Goal: Task Accomplishment & Management: Use online tool/utility

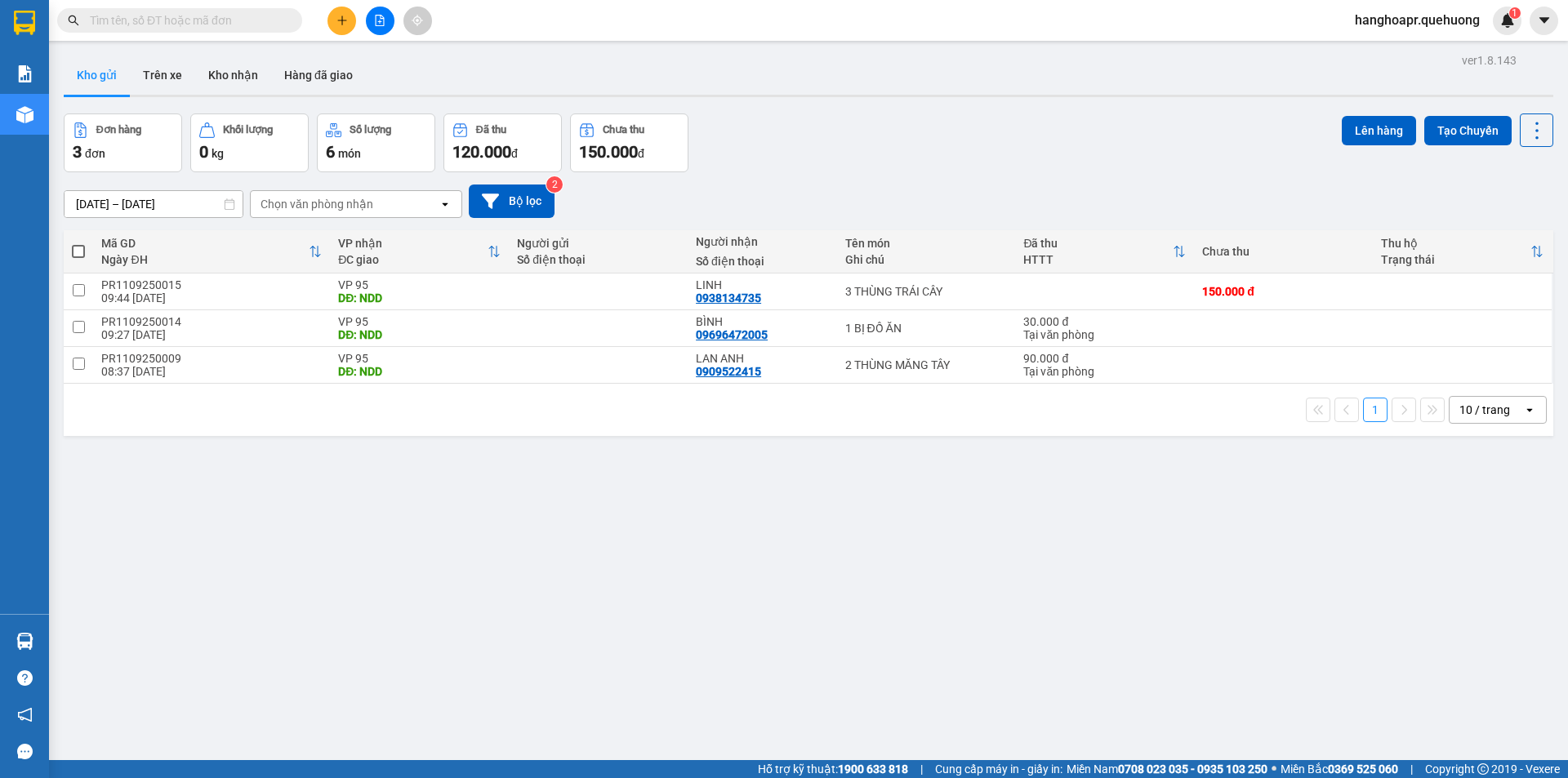
click at [382, 24] on icon "file-add" at bounding box center [379, 20] width 11 height 11
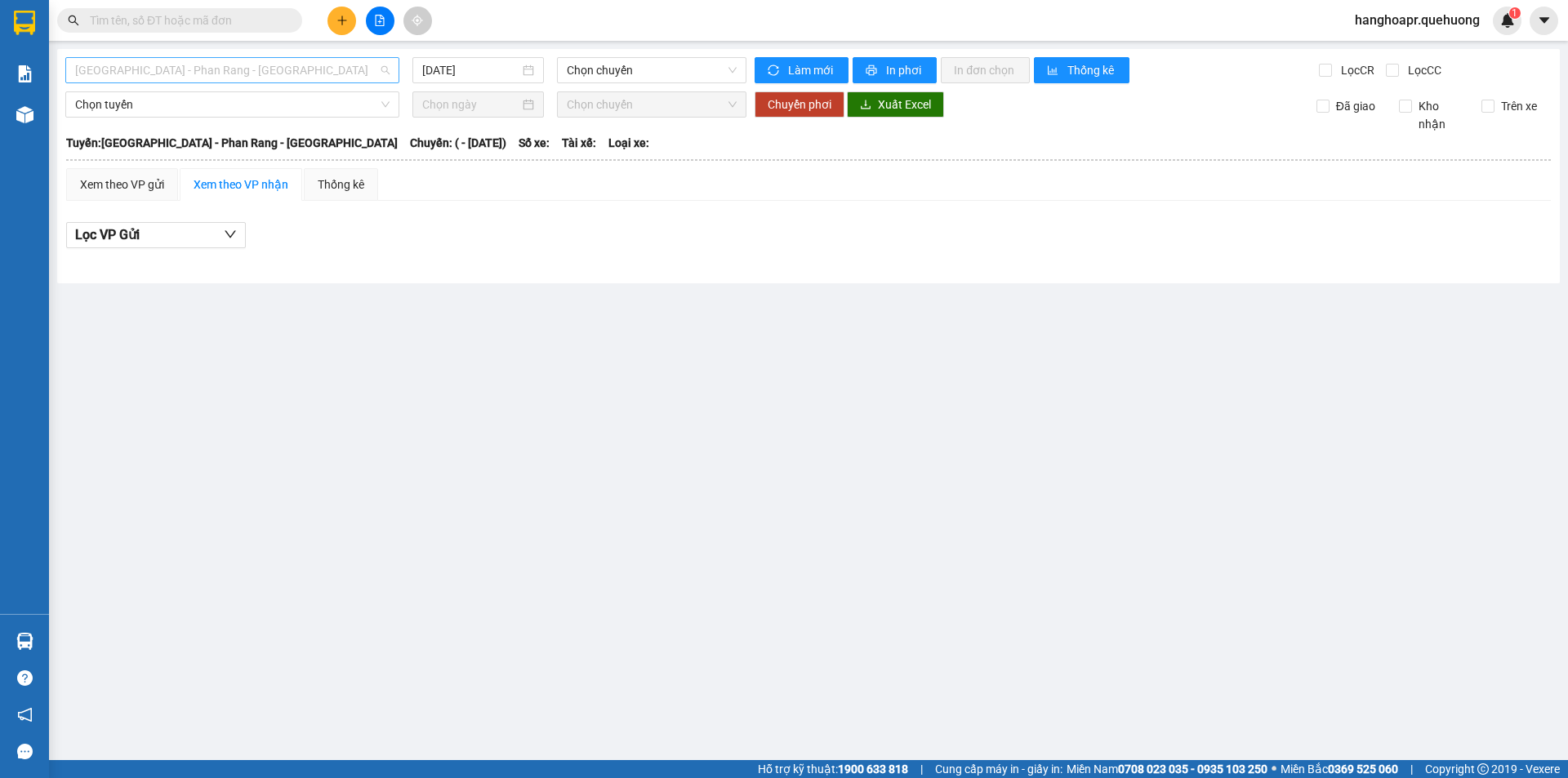
click at [330, 80] on span "[GEOGRAPHIC_DATA] - Phan Rang - [GEOGRAPHIC_DATA]" at bounding box center [232, 70] width 315 height 25
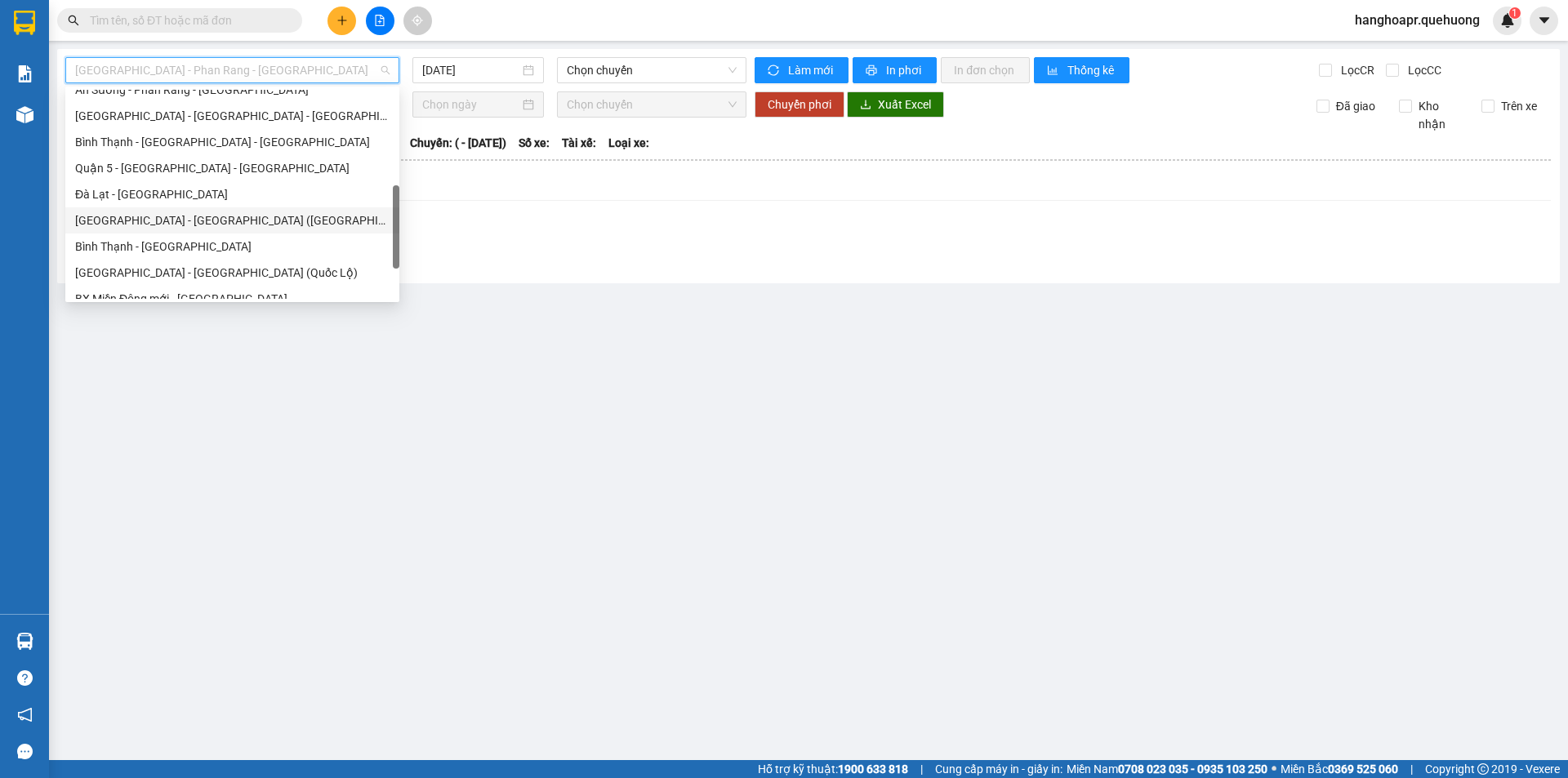
scroll to position [444, 0]
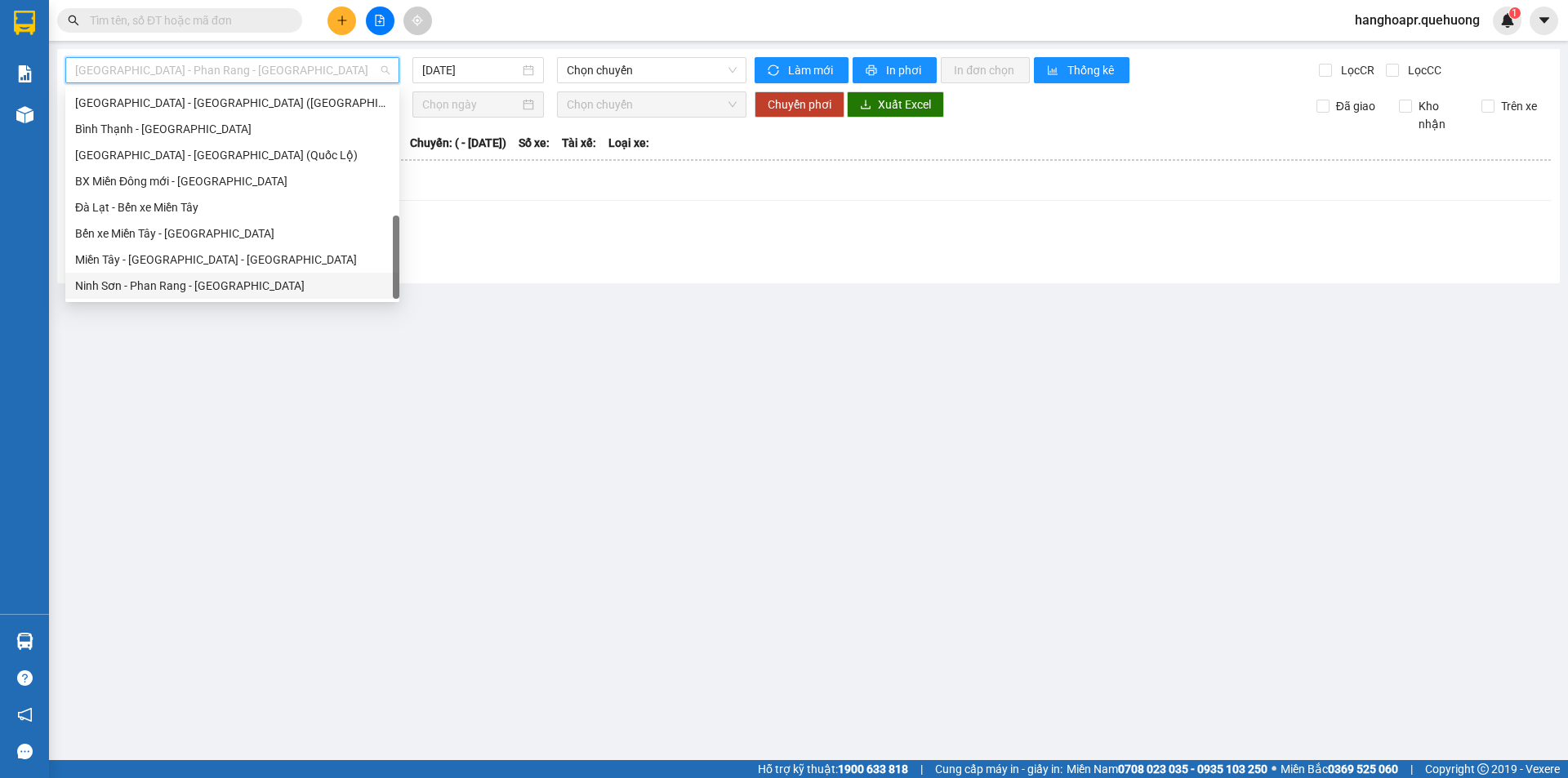
click at [228, 286] on div "Ninh Sơn - Phan Rang - [GEOGRAPHIC_DATA]" at bounding box center [232, 285] width 315 height 18
type input "[DATE]"
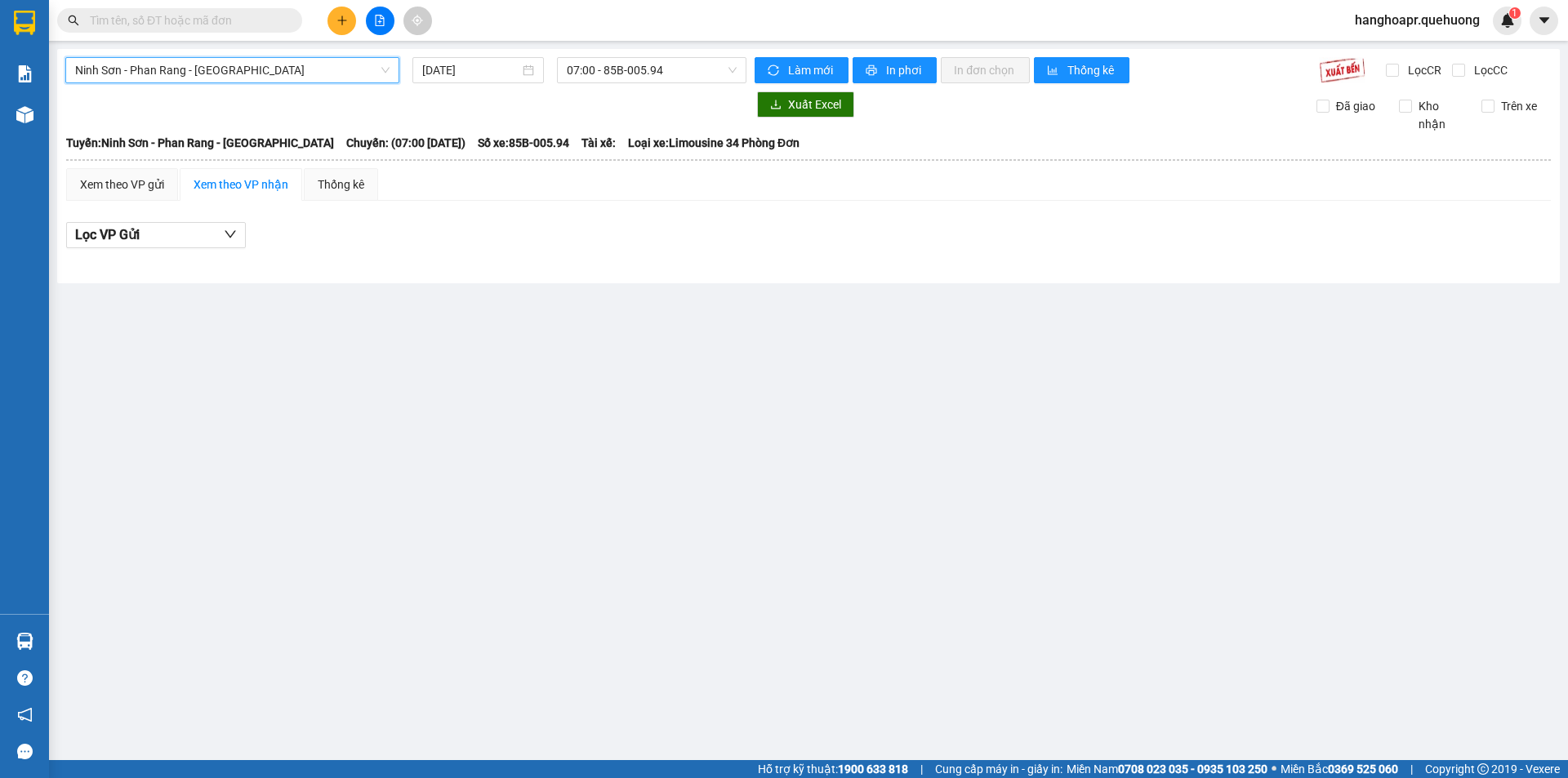
click at [206, 74] on span "Ninh Sơn - Phan Rang - [GEOGRAPHIC_DATA]" at bounding box center [232, 70] width 315 height 25
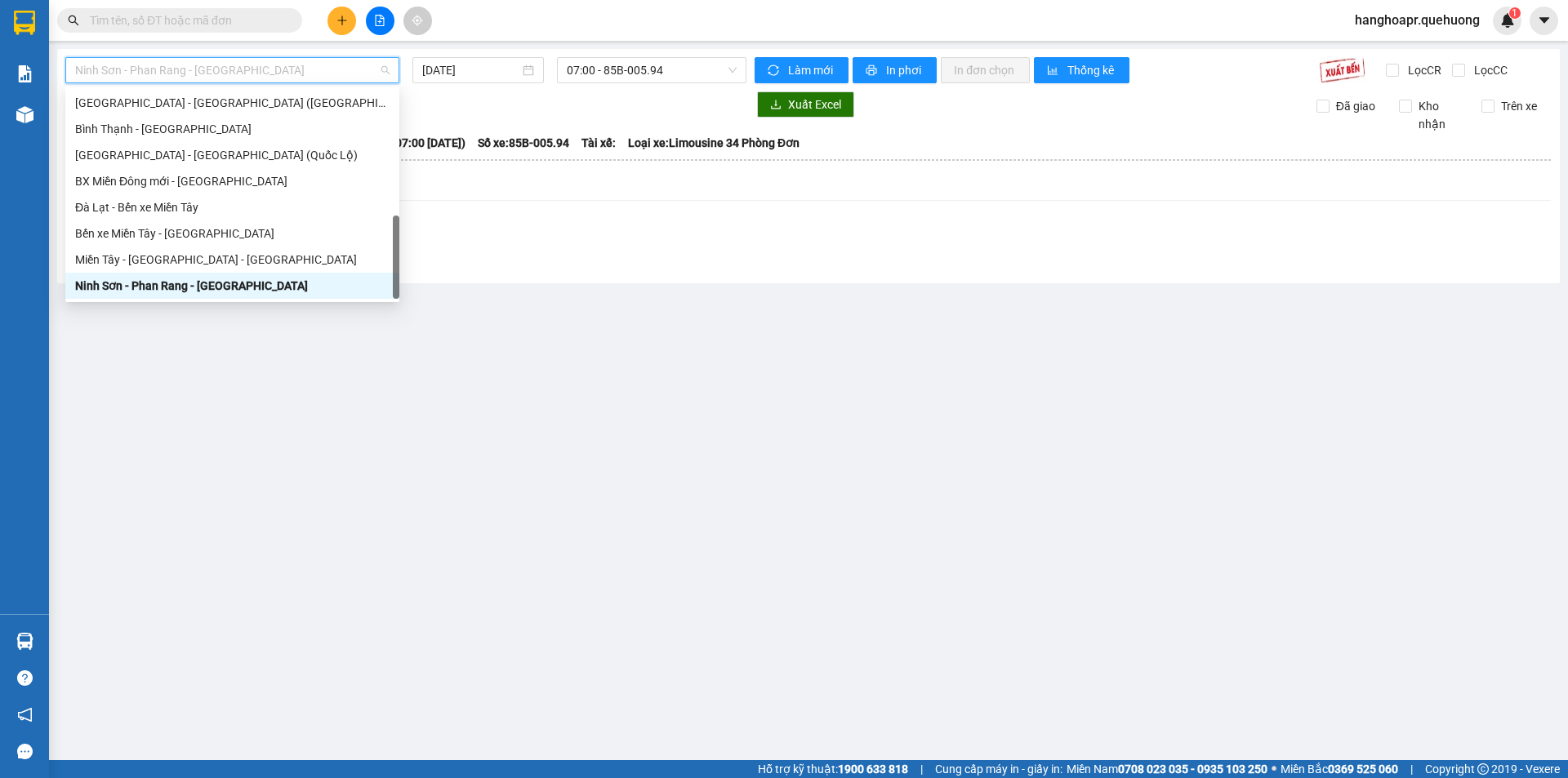
drag, startPoint x: 116, startPoint y: 266, endPoint x: 128, endPoint y: 276, distance: 15.6
click at [128, 276] on div "[GEOGRAPHIC_DATA] - [GEOGRAPHIC_DATA] [GEOGRAPHIC_DATA] - Quận 5 ([GEOGRAPHIC_D…" at bounding box center [233, 181] width 334 height 235
click at [224, 260] on div "Miền Tây - [GEOGRAPHIC_DATA] - [GEOGRAPHIC_DATA]" at bounding box center [232, 259] width 315 height 18
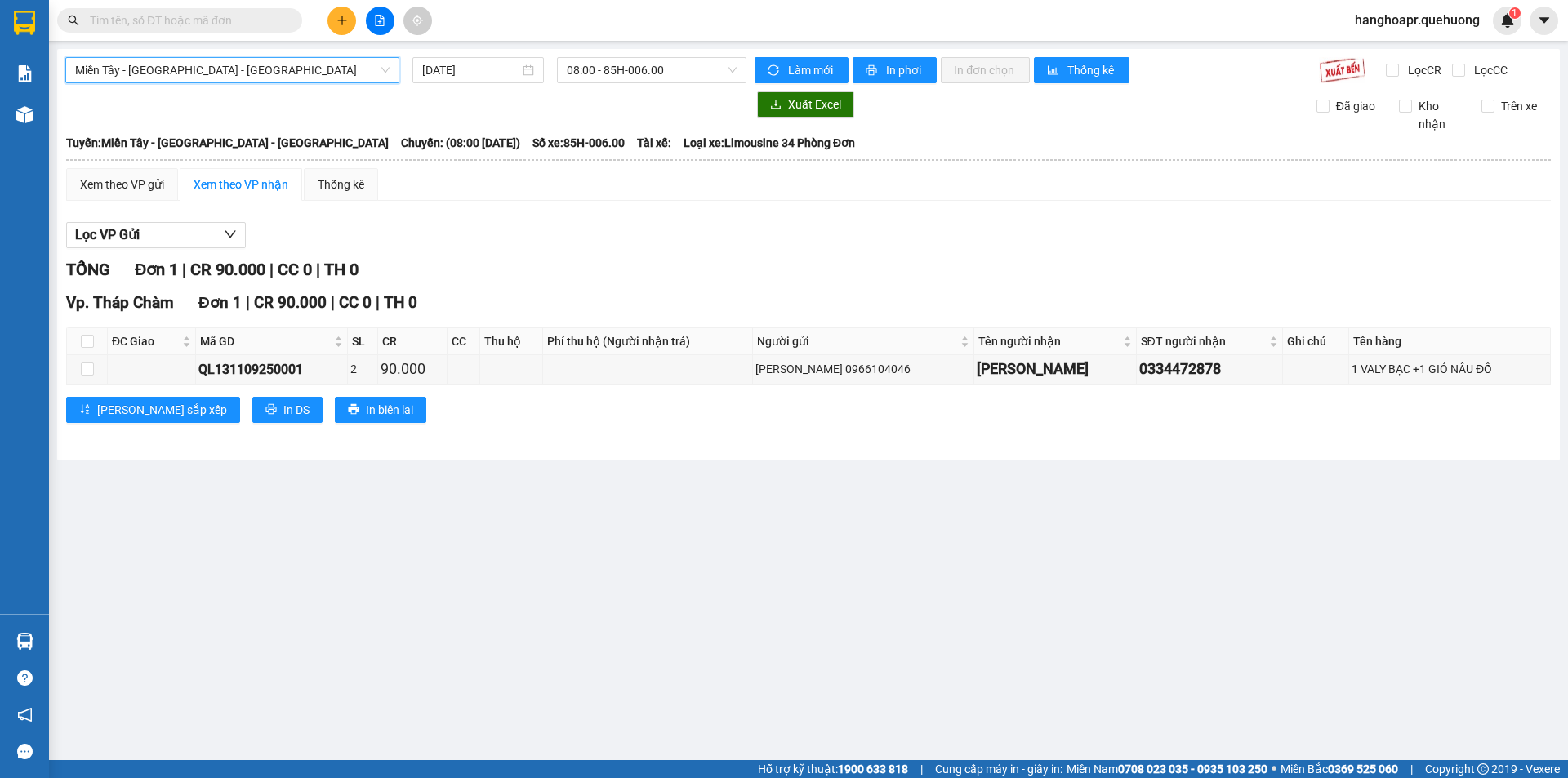
click at [450, 54] on div "Miền Tây - [GEOGRAPHIC_DATA] - [GEOGRAPHIC_DATA] Tây - [GEOGRAPHIC_DATA] - [GEO…" at bounding box center [808, 255] width 1502 height 412
click at [476, 68] on input "[DATE]" at bounding box center [470, 69] width 97 height 18
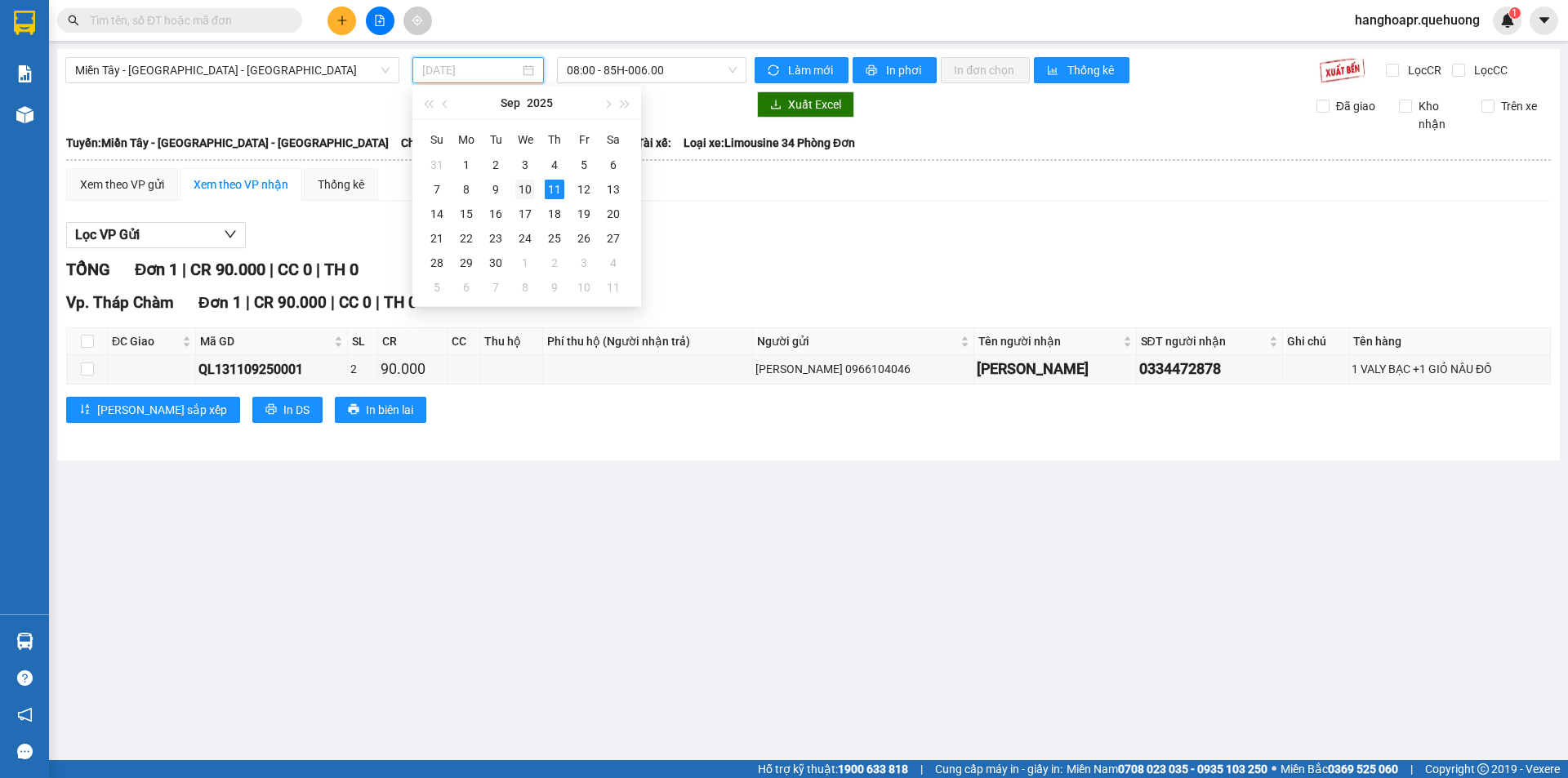
click at [534, 181] on div "10" at bounding box center [524, 189] width 19 height 19
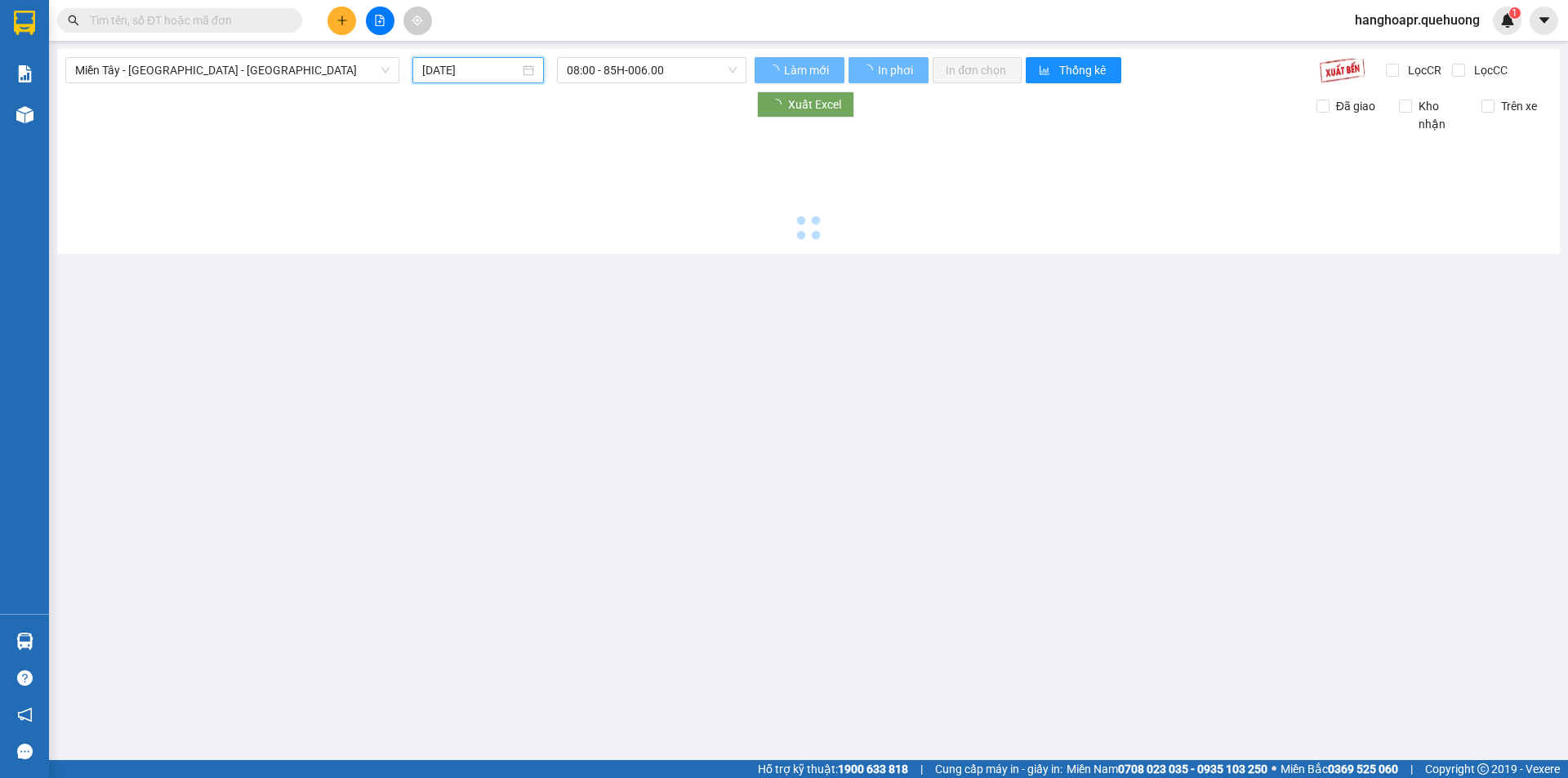
type input "[DATE]"
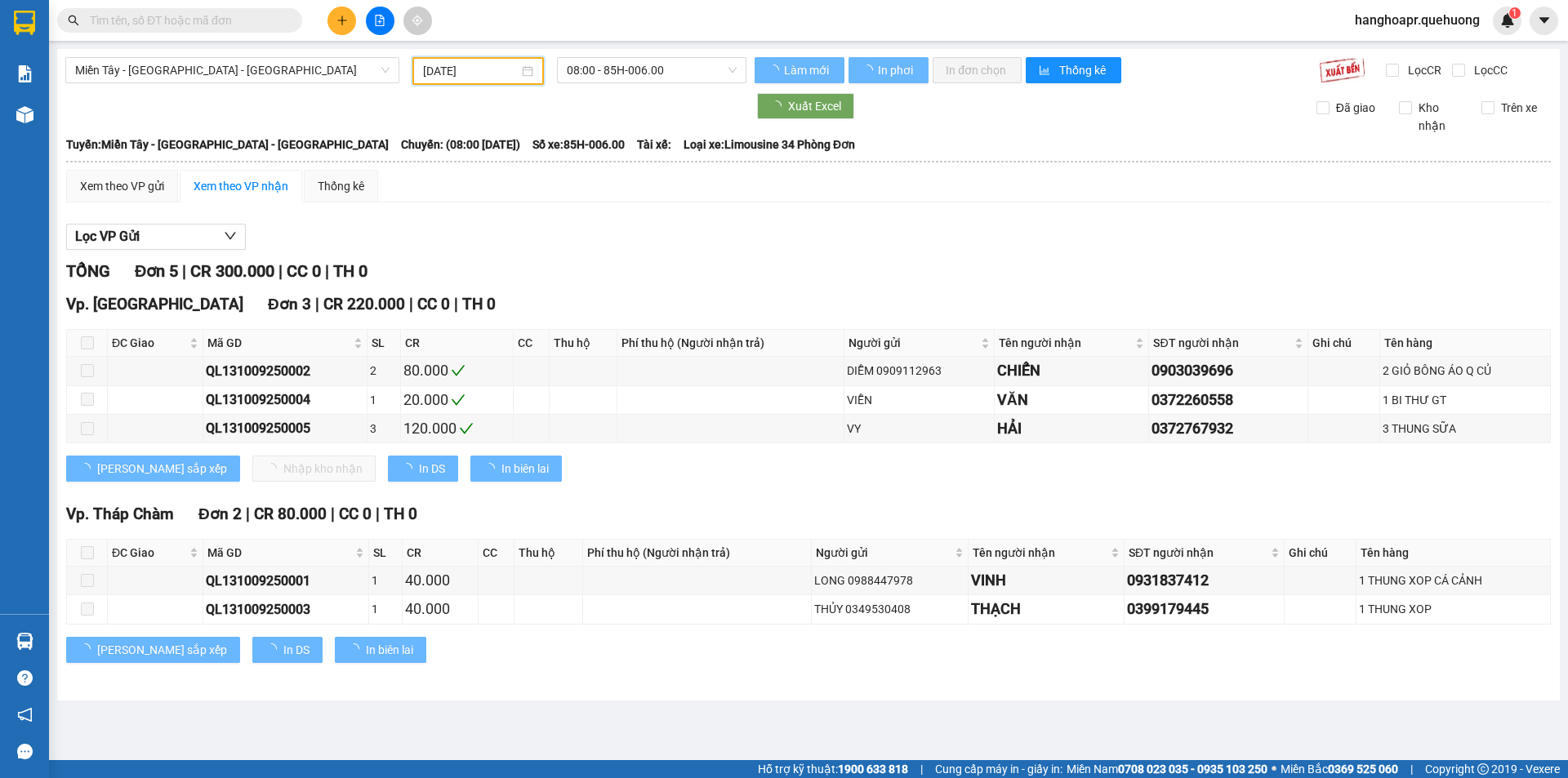
click at [675, 106] on div "Miền Tây - [GEOGRAPHIC_DATA] - [GEOGRAPHIC_DATA] [DATE] 08:00 - 85H-006.00 Làm …" at bounding box center [808, 375] width 1502 height 652
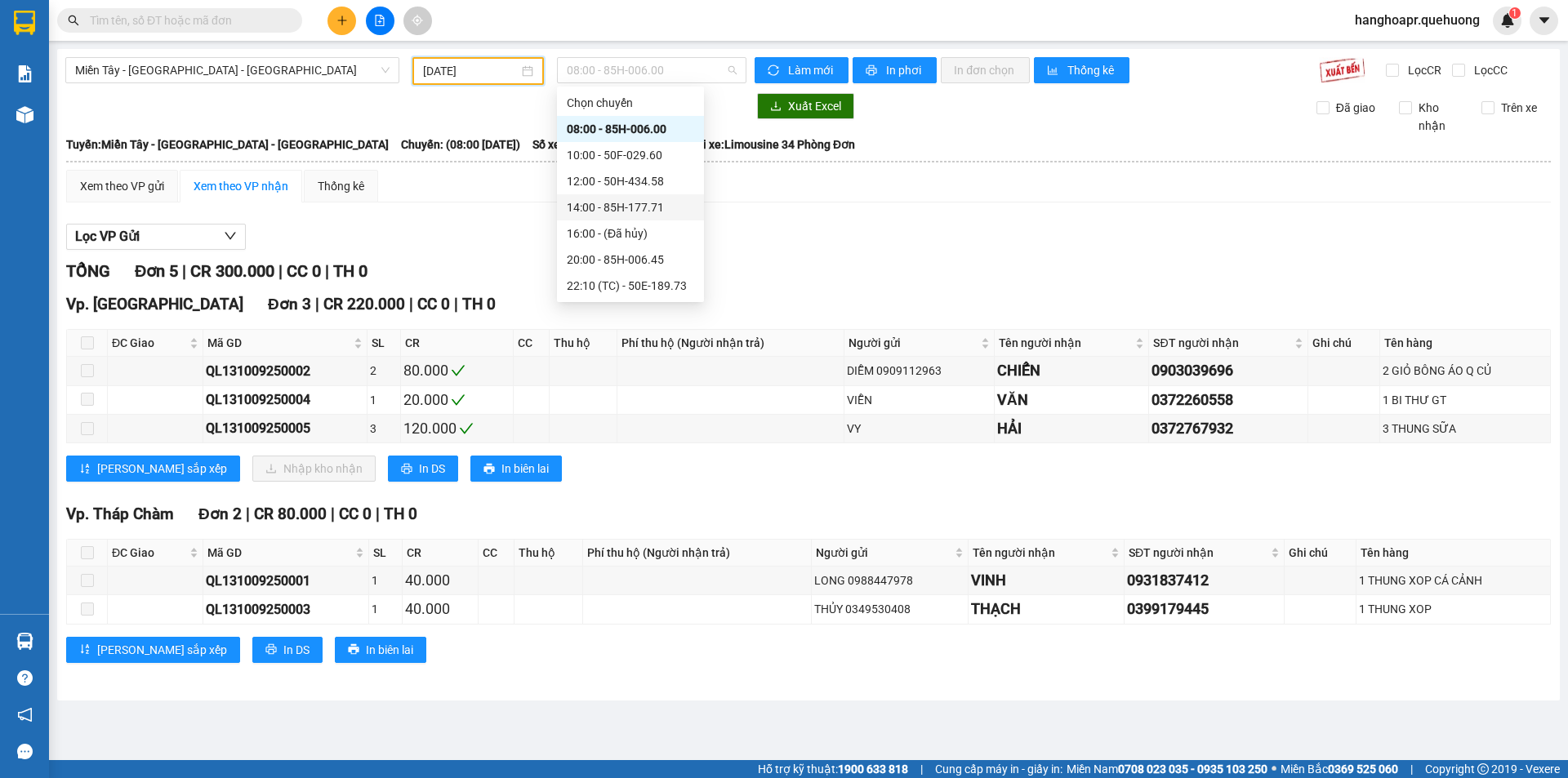
scroll to position [157, 0]
click at [622, 234] on div "23:07 - 50F-021.61" at bounding box center [630, 233] width 127 height 18
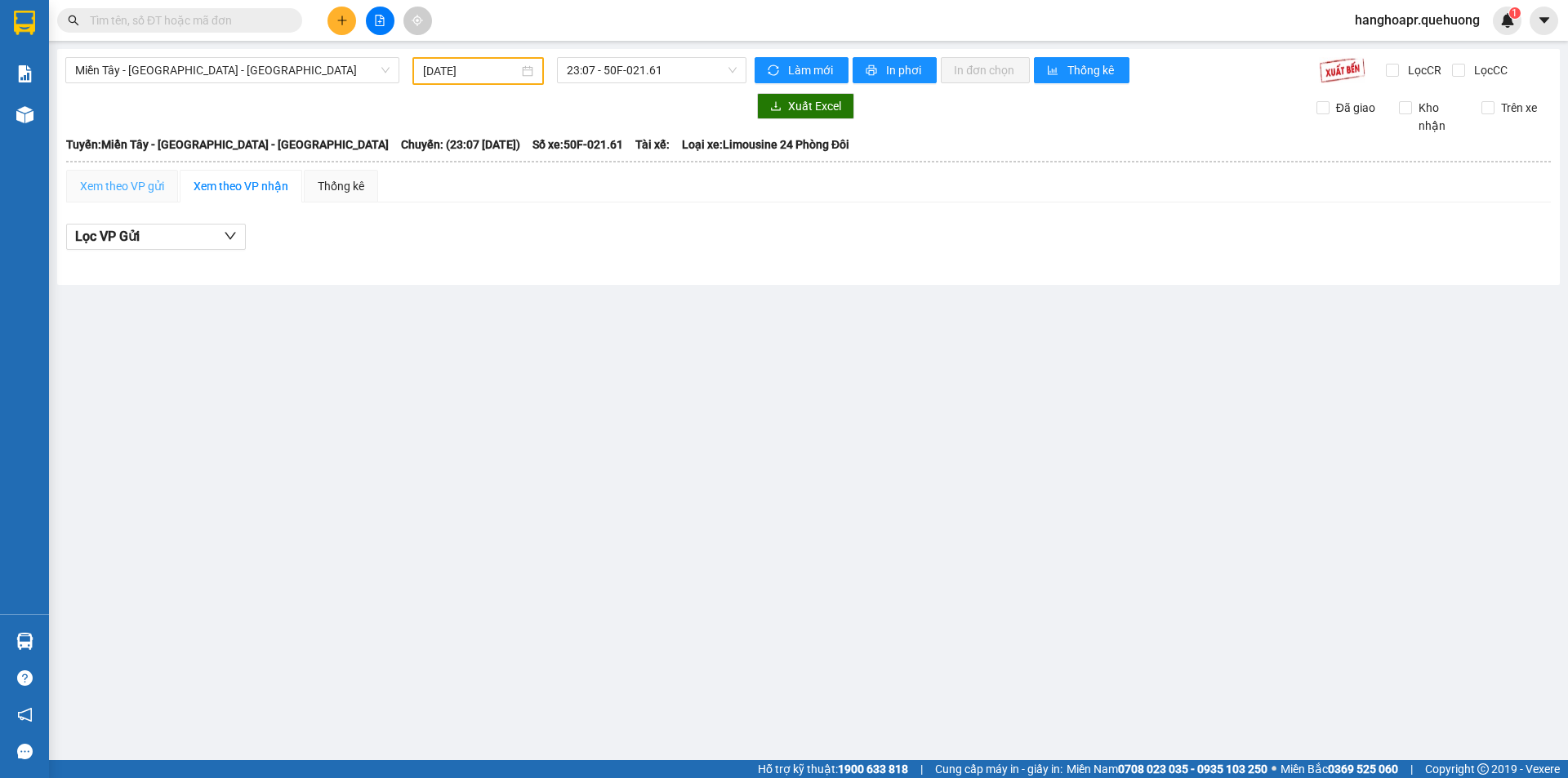
click at [130, 197] on div "Xem theo VP gửi" at bounding box center [122, 186] width 112 height 32
click at [114, 177] on div "Xem theo VP gửi" at bounding box center [122, 186] width 84 height 18
click at [182, 237] on button "Lọc VP nhận" at bounding box center [156, 236] width 180 height 26
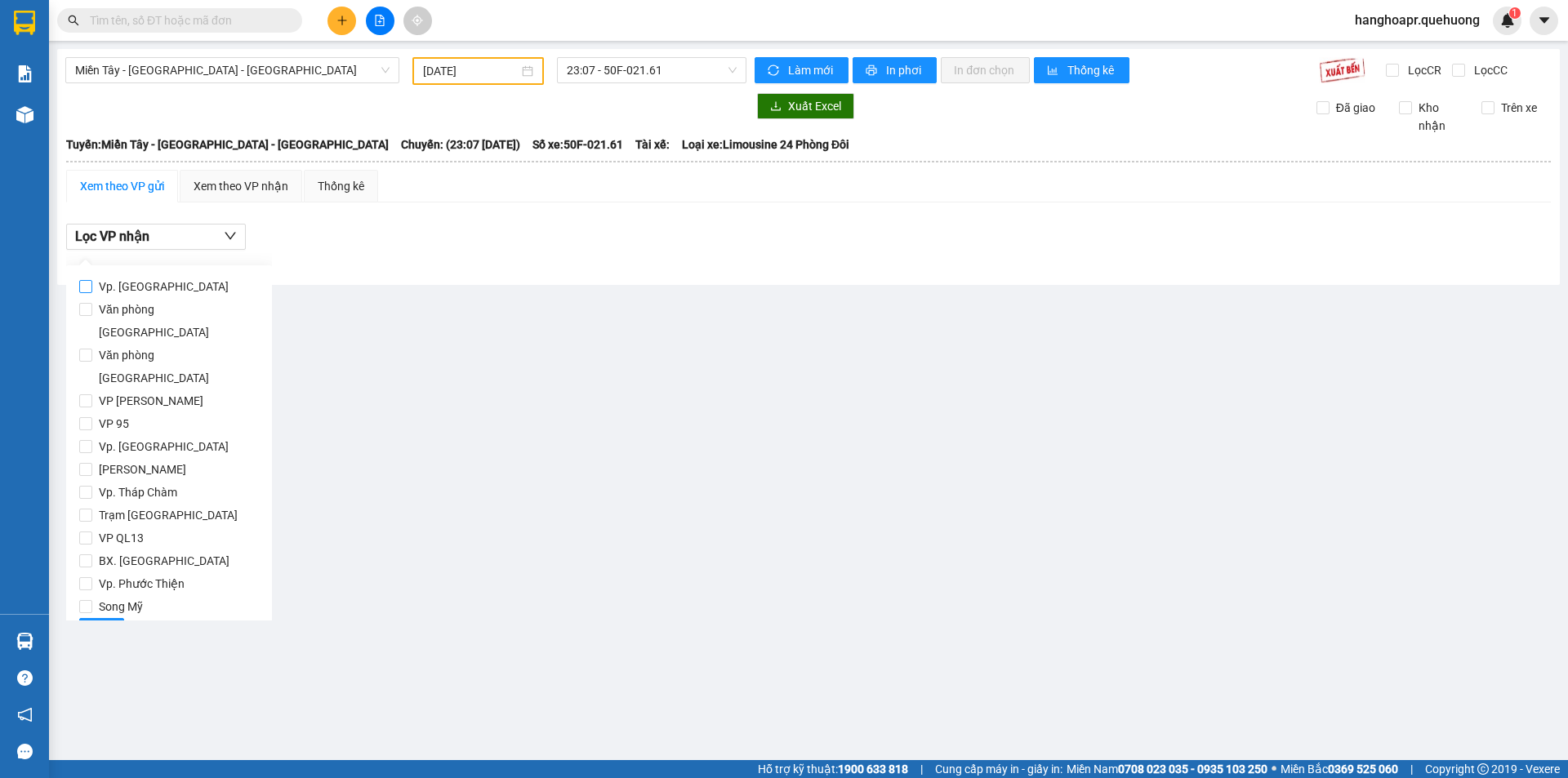
click at [219, 287] on label "Vp. [GEOGRAPHIC_DATA]" at bounding box center [169, 286] width 180 height 23
click at [92, 287] on input "Vp. [GEOGRAPHIC_DATA]" at bounding box center [86, 286] width 13 height 13
checkbox input "true"
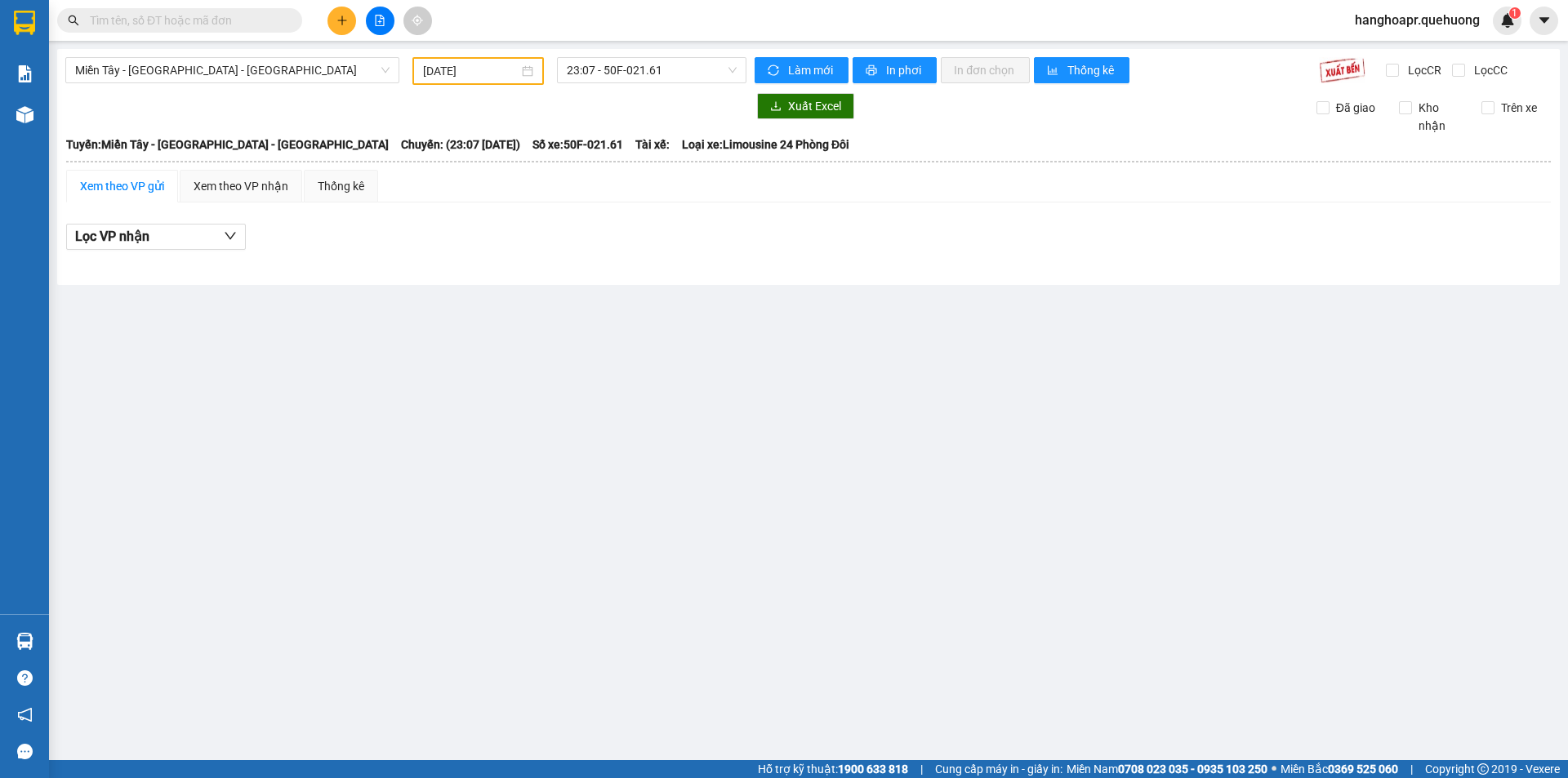
click at [275, 161] on hr at bounding box center [808, 162] width 1484 height 2
click at [287, 181] on div "Xem theo VP nhận" at bounding box center [241, 186] width 95 height 18
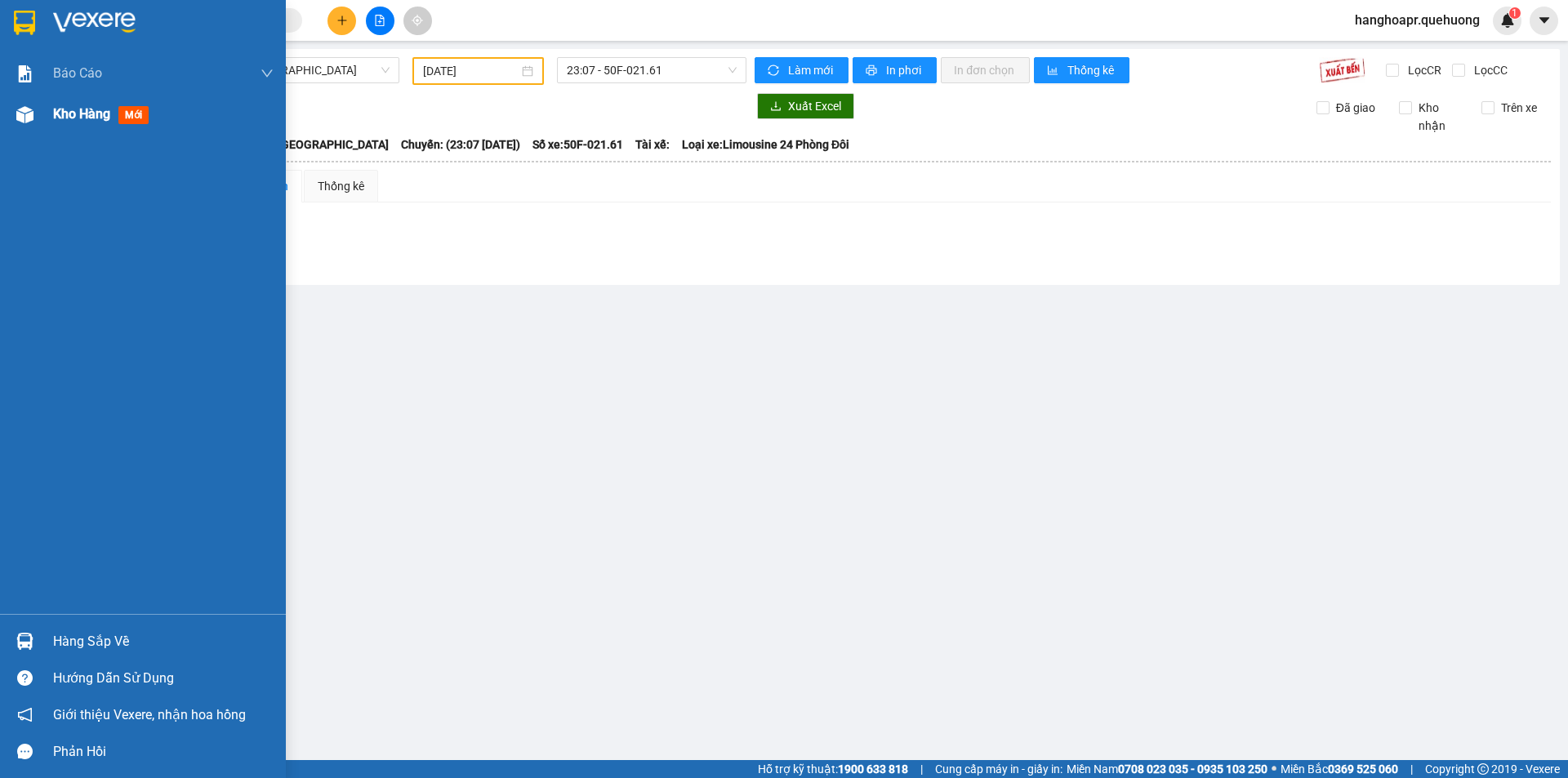
click at [50, 122] on div "Kho hàng mới" at bounding box center [143, 114] width 286 height 41
